Goal: Task Accomplishment & Management: Manage account settings

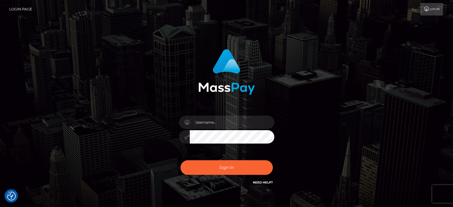
checkbox input "true"
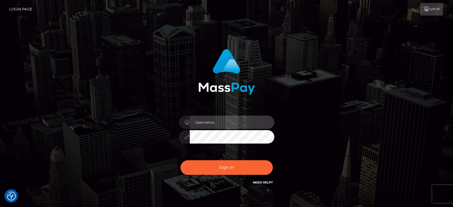
click at [222, 122] on input "text" at bounding box center [232, 122] width 85 height 13
type input "[EMAIL_ADDRESS][DOMAIN_NAME]"
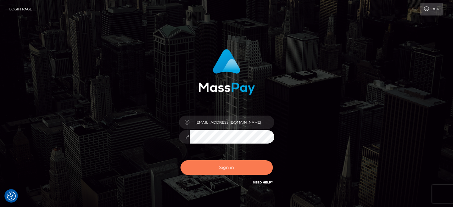
click at [228, 167] on button "Sign in" at bounding box center [227, 167] width 92 height 15
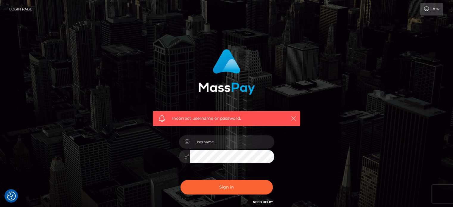
click at [294, 116] on icon "button" at bounding box center [294, 119] width 6 height 6
click at [292, 123] on div "Incorrect username or password." at bounding box center [226, 118] width 147 height 15
